Goal: Go to known website: Access a specific website the user already knows

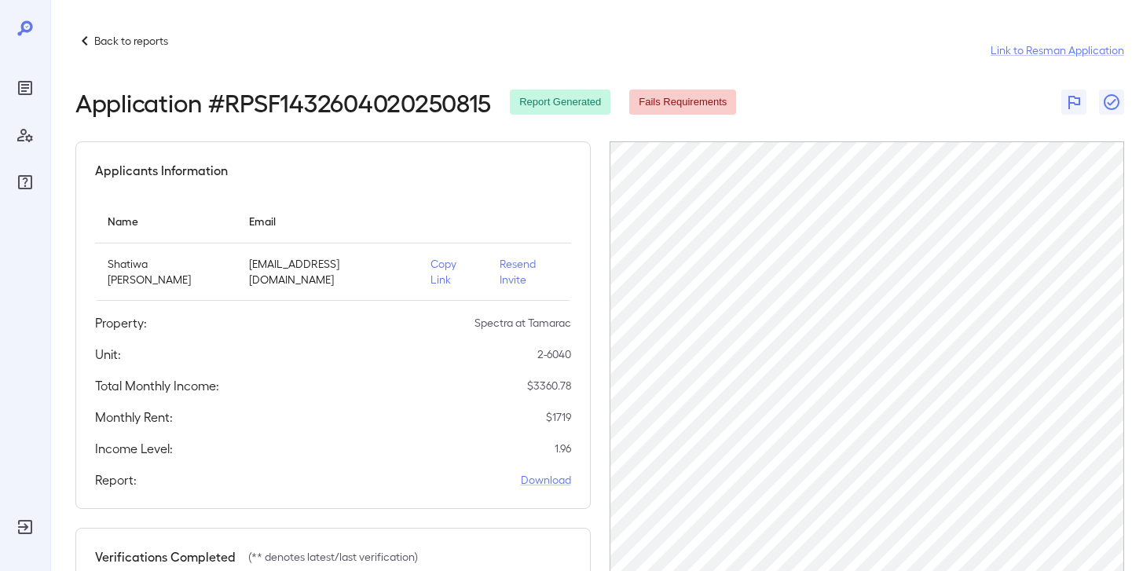
click at [108, 44] on p "Back to reports" at bounding box center [131, 41] width 74 height 16
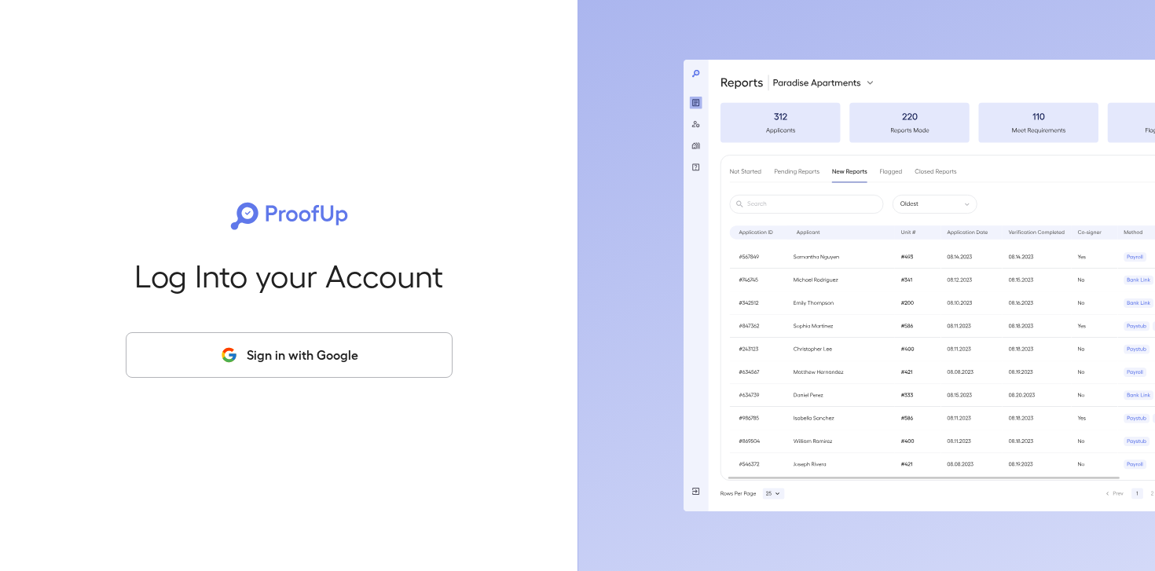
click at [307, 360] on button "Sign in with Google" at bounding box center [289, 355] width 327 height 46
